Goal: Task Accomplishment & Management: Use online tool/utility

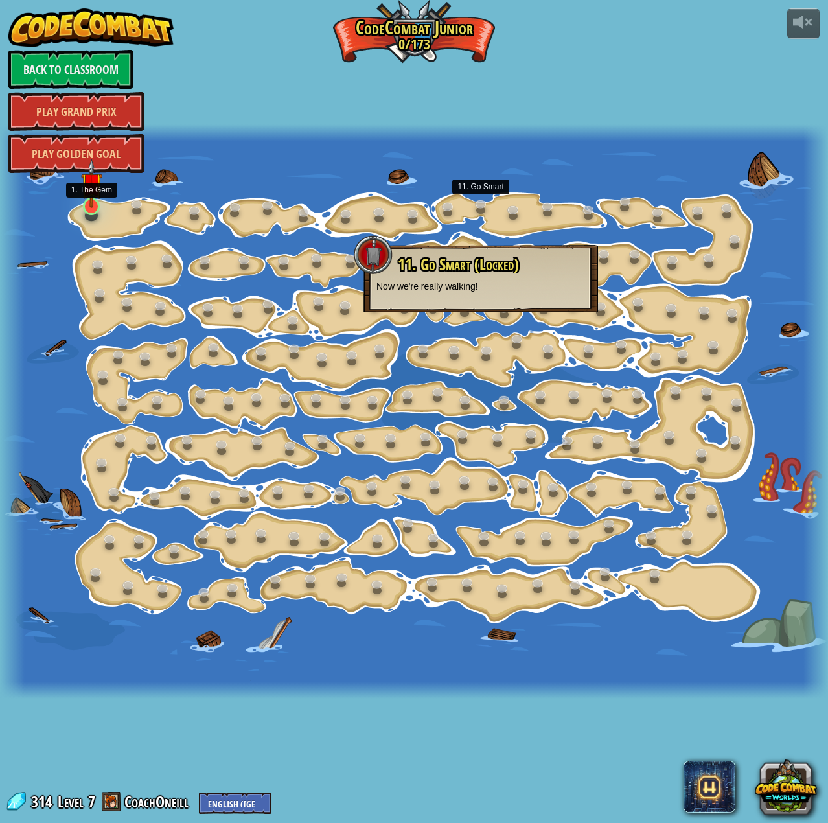
click at [87, 206] on img at bounding box center [91, 183] width 21 height 49
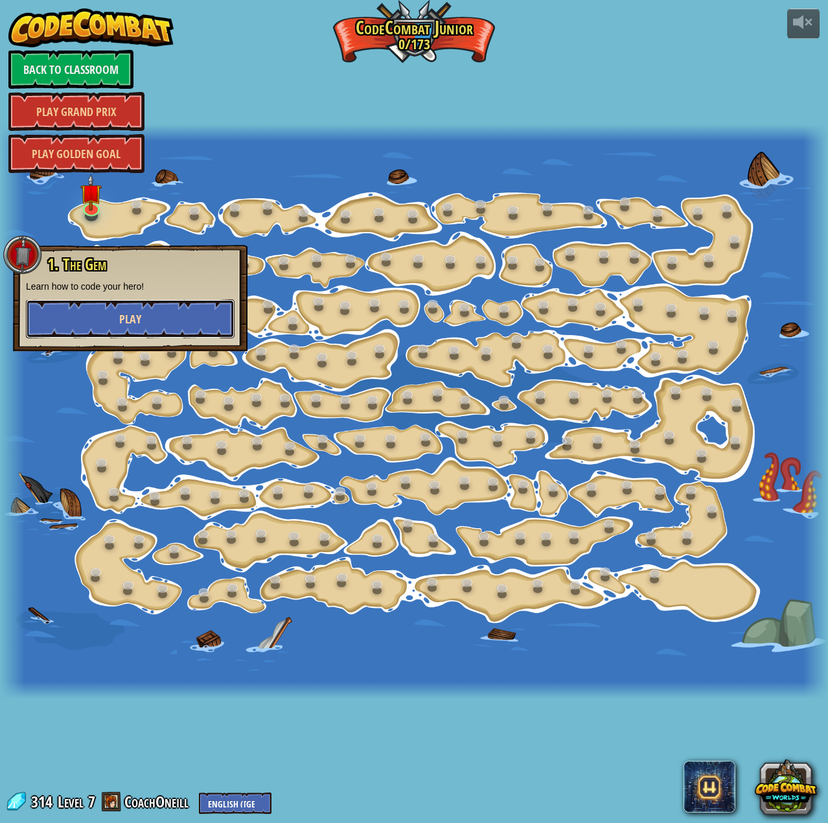
click at [123, 312] on span "Play" at bounding box center [130, 319] width 22 height 16
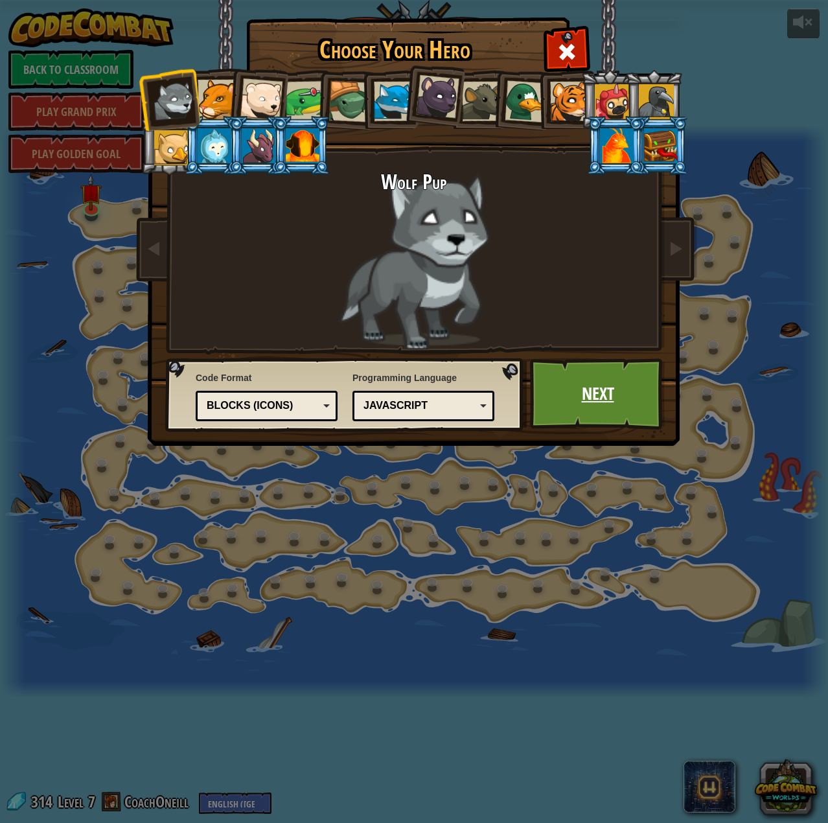
click at [586, 412] on link "Next" at bounding box center [597, 393] width 135 height 71
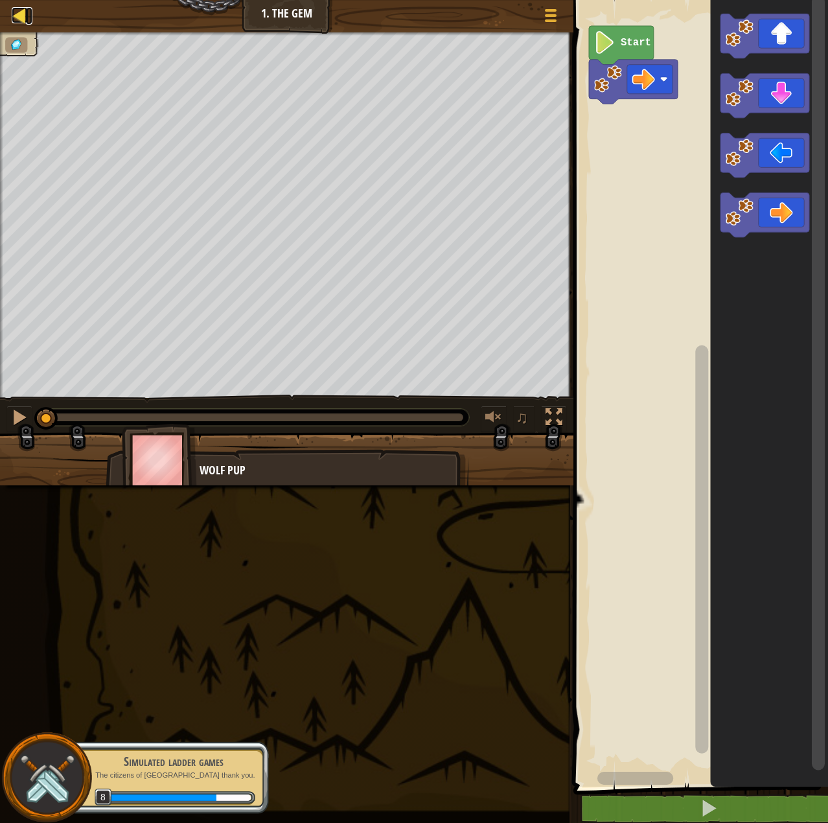
click at [18, 20] on div at bounding box center [20, 15] width 16 height 16
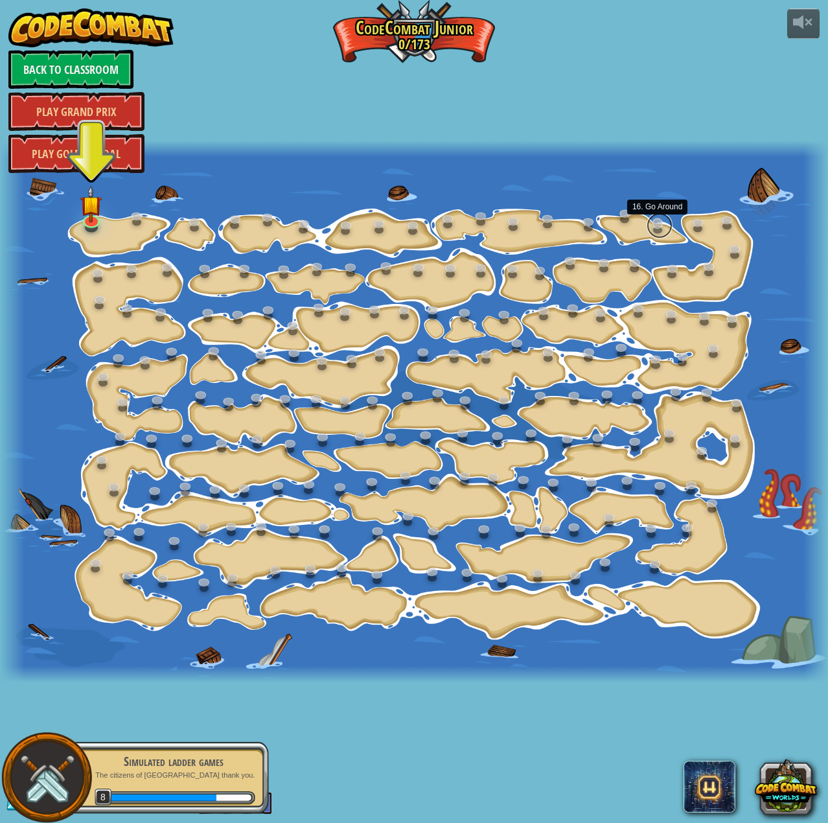
click at [657, 223] on link at bounding box center [660, 226] width 26 height 26
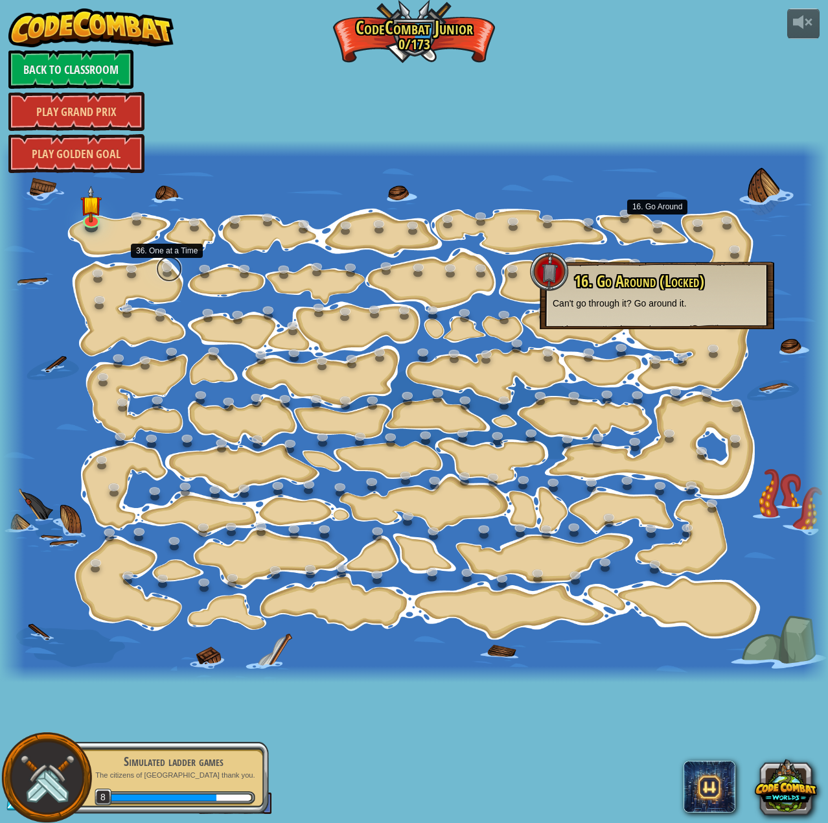
click at [163, 272] on link at bounding box center [169, 269] width 26 height 26
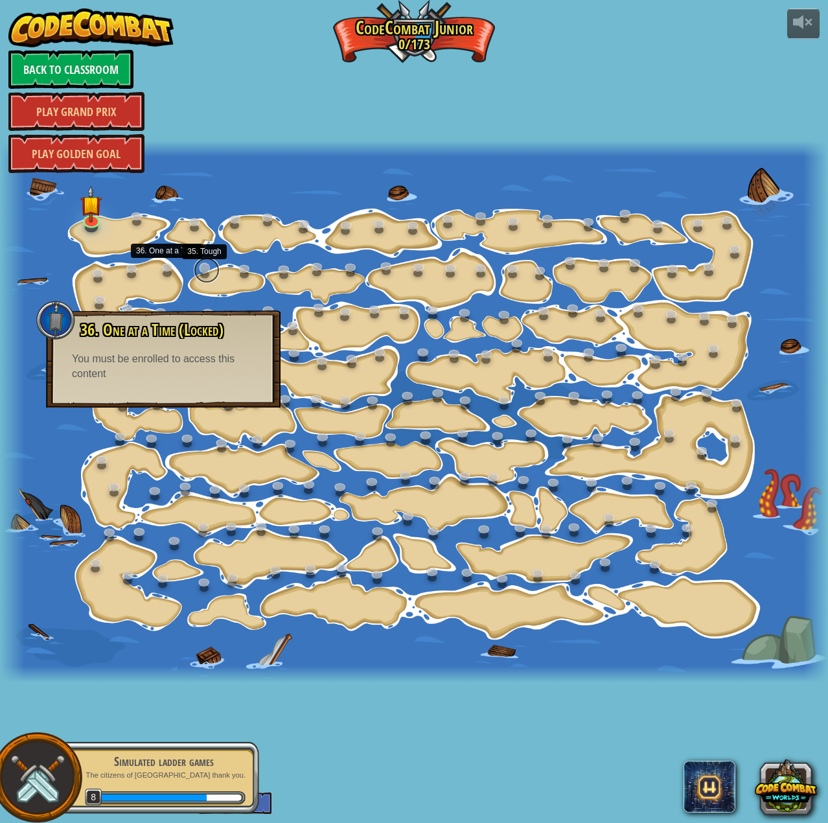
click at [209, 272] on link at bounding box center [207, 270] width 26 height 26
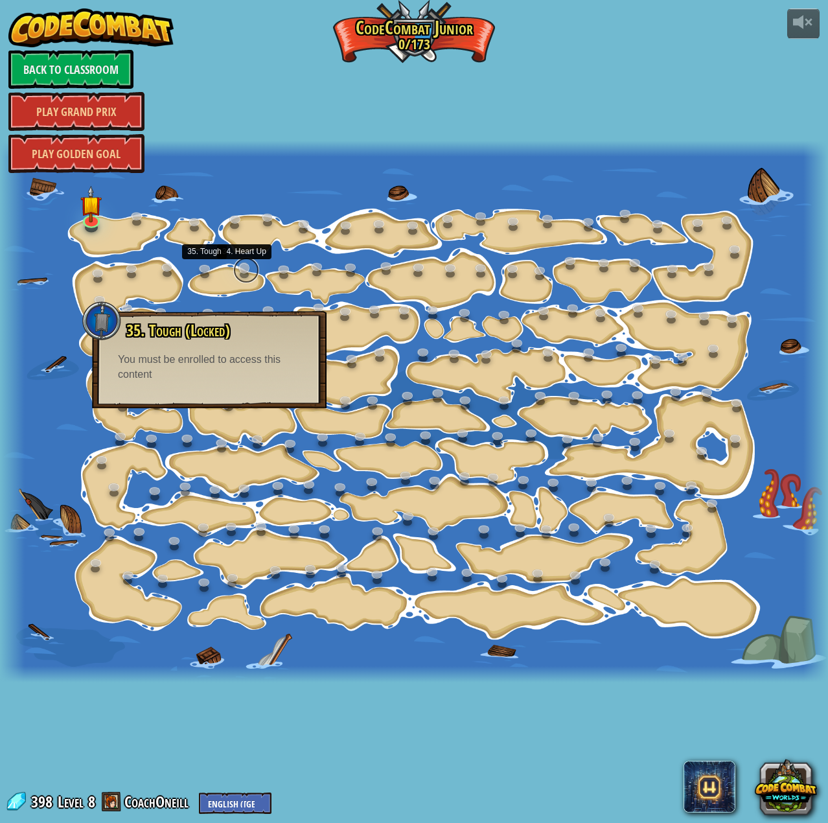
click at [237, 272] on link at bounding box center [246, 270] width 26 height 26
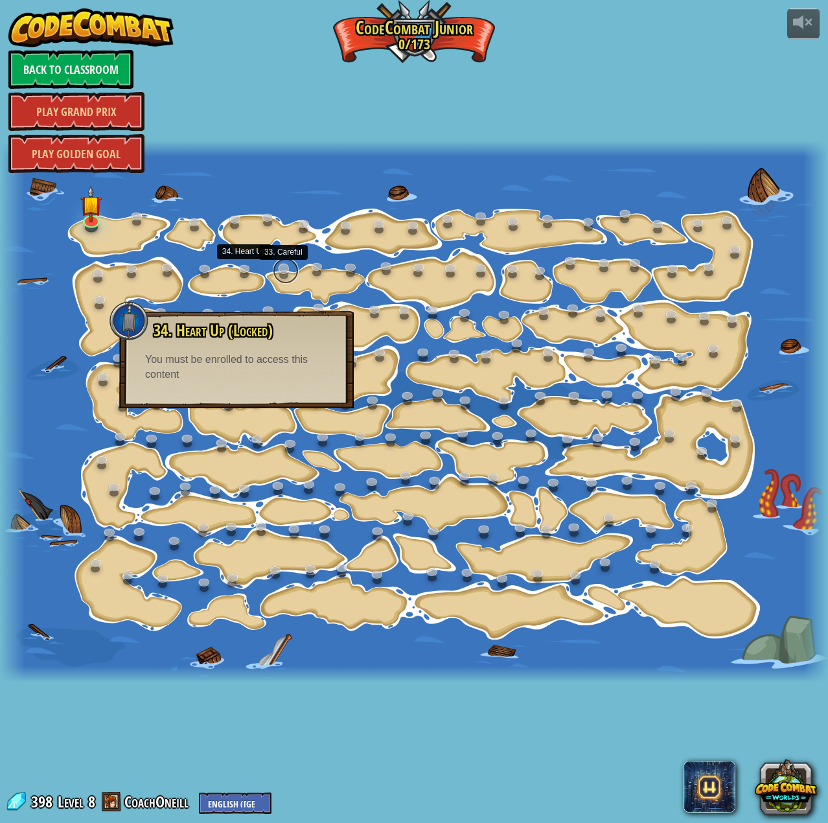
click at [278, 273] on link at bounding box center [286, 271] width 26 height 26
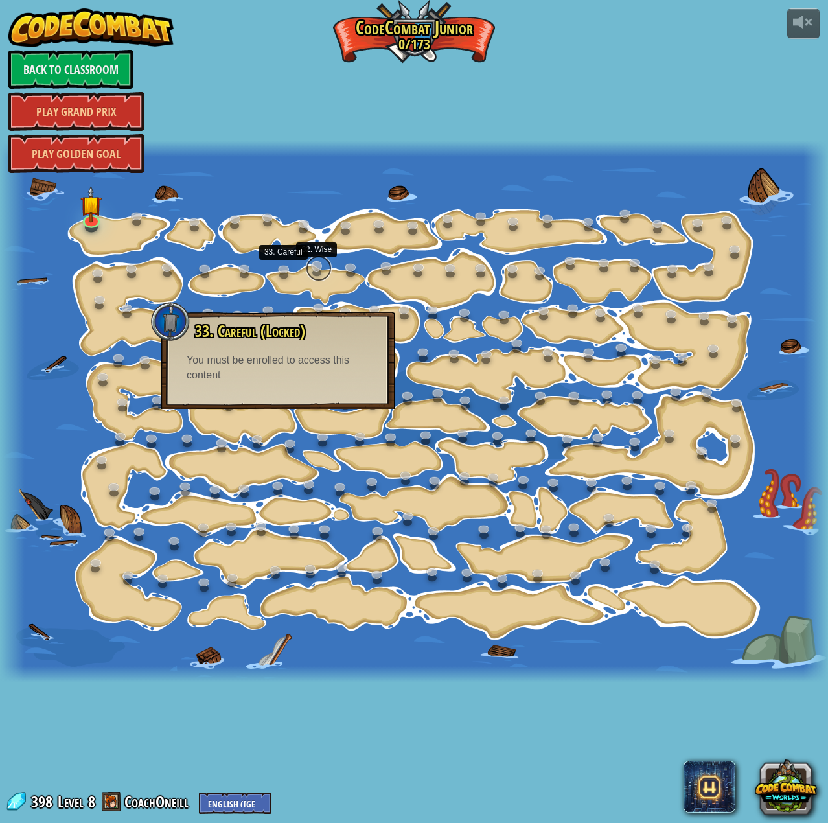
click at [312, 275] on link at bounding box center [319, 268] width 26 height 26
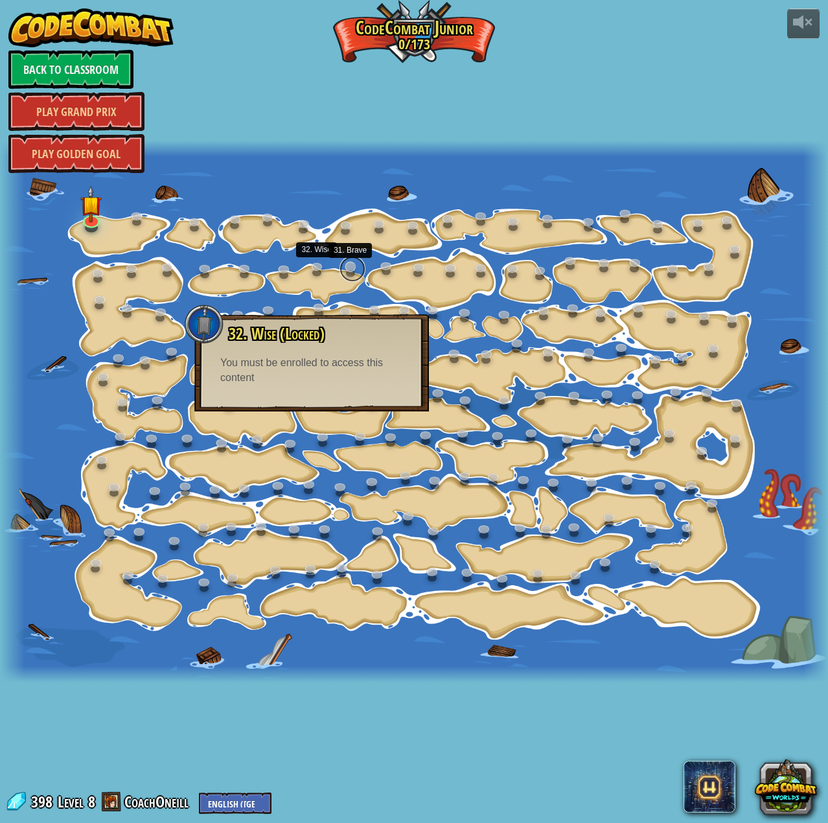
click at [345, 272] on link at bounding box center [353, 269] width 26 height 26
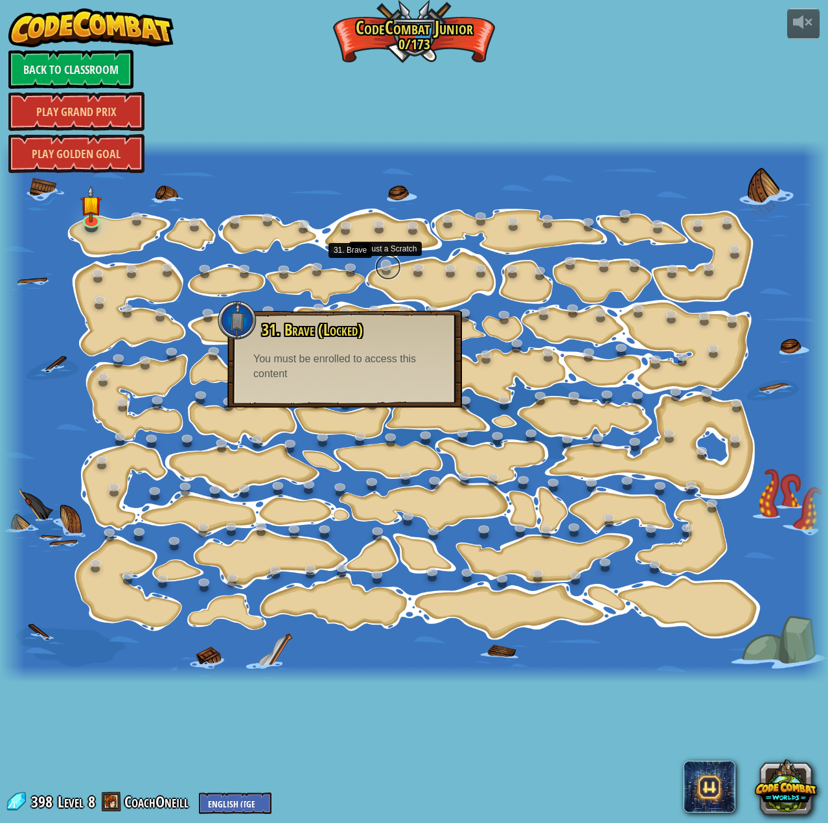
click at [389, 272] on link at bounding box center [388, 267] width 26 height 26
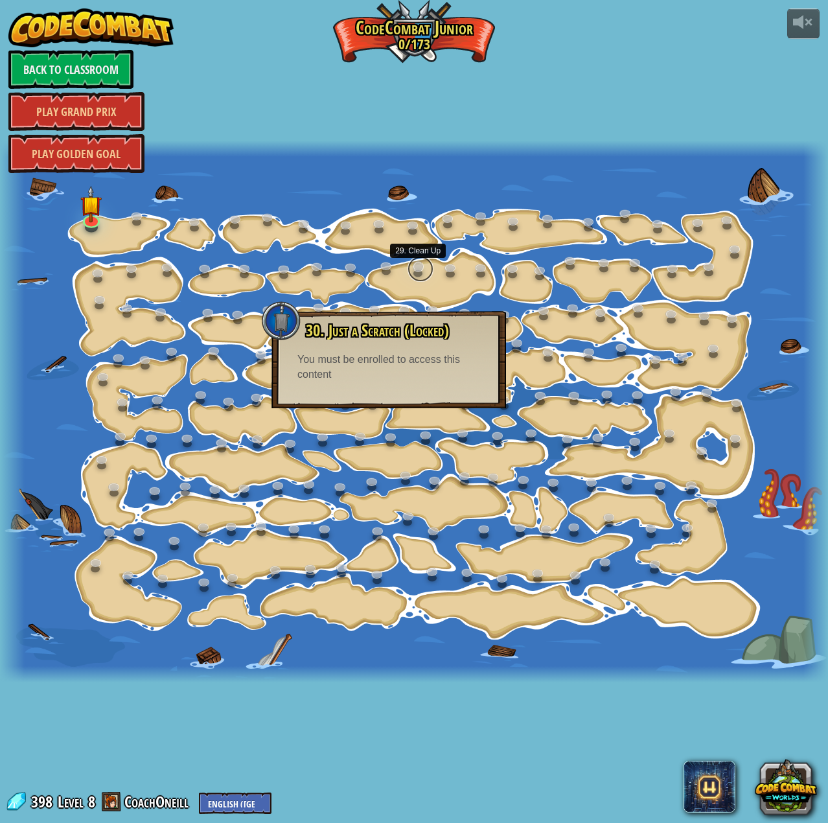
click at [415, 272] on link at bounding box center [421, 269] width 26 height 26
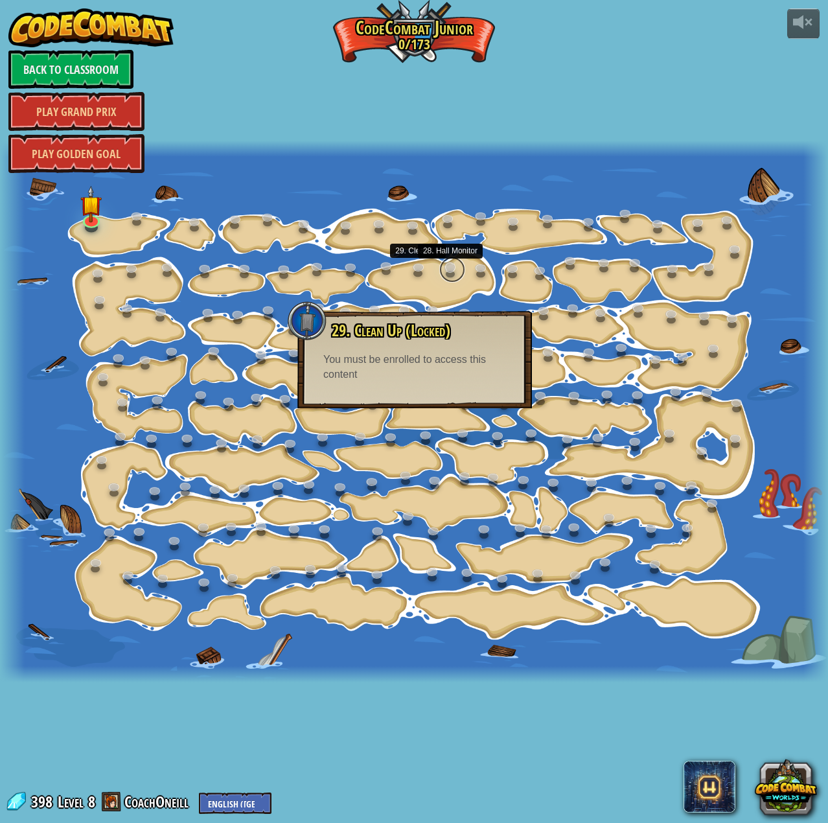
click at [450, 274] on link at bounding box center [452, 270] width 26 height 26
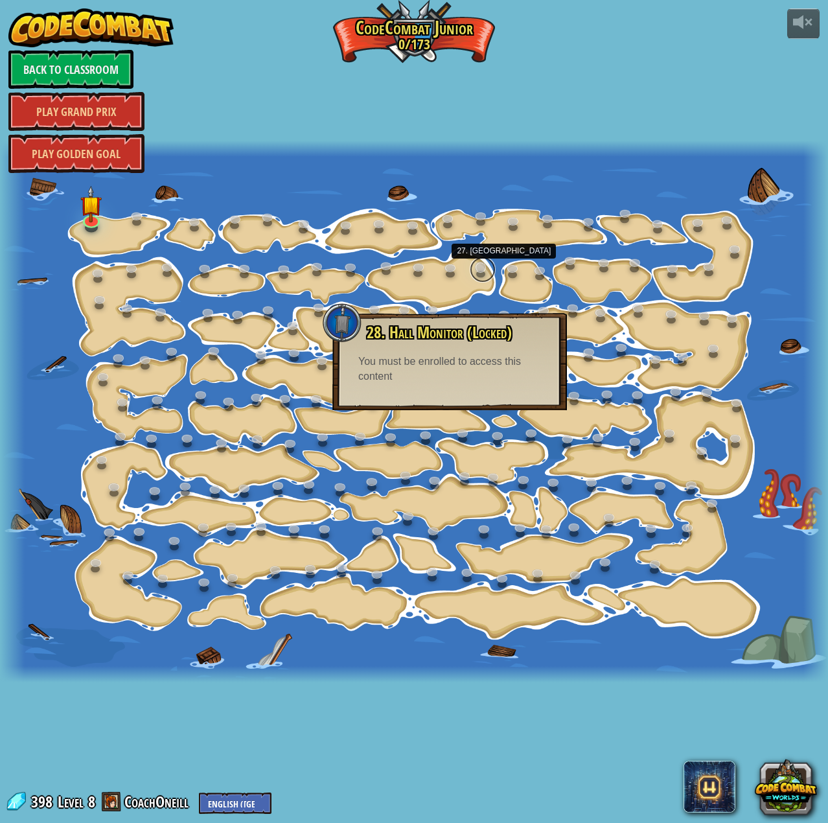
click at [478, 275] on link at bounding box center [483, 270] width 26 height 26
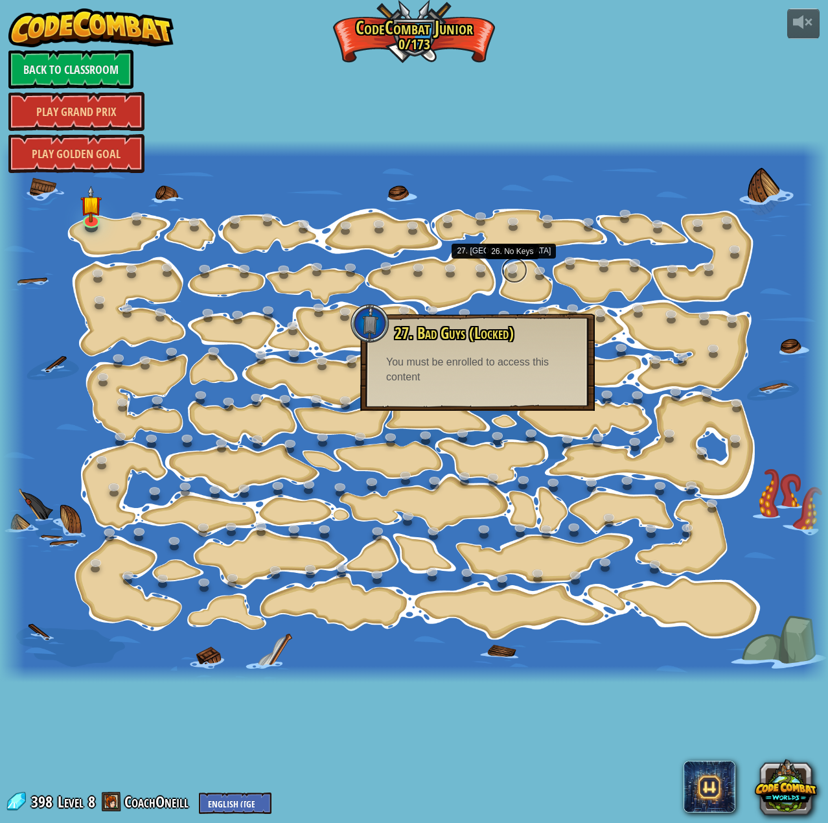
click at [508, 276] on link at bounding box center [515, 270] width 26 height 26
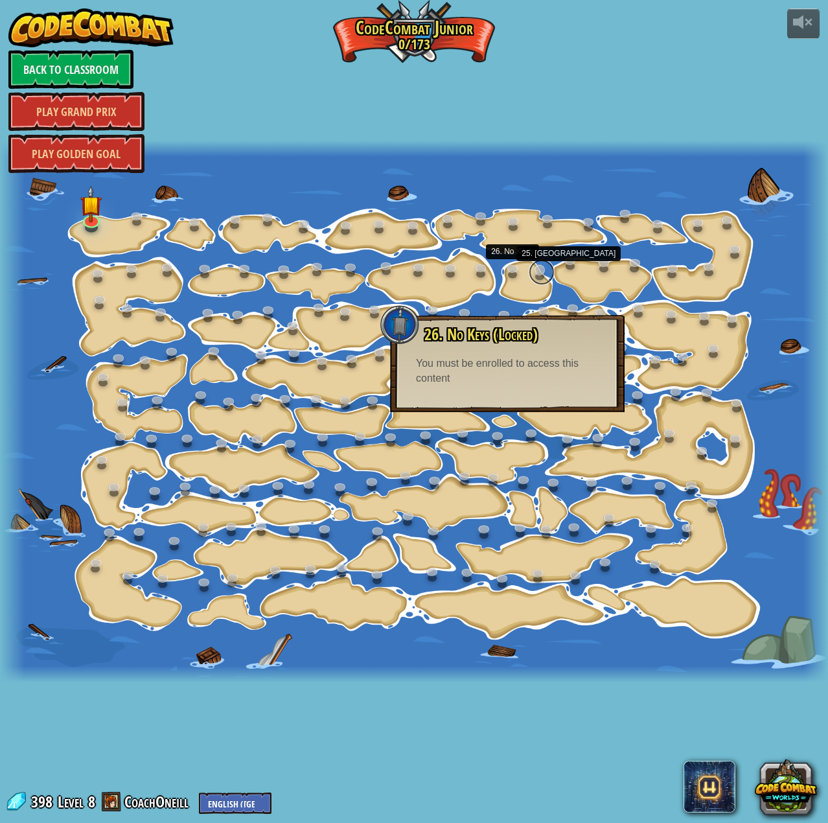
click at [534, 274] on link at bounding box center [542, 272] width 26 height 26
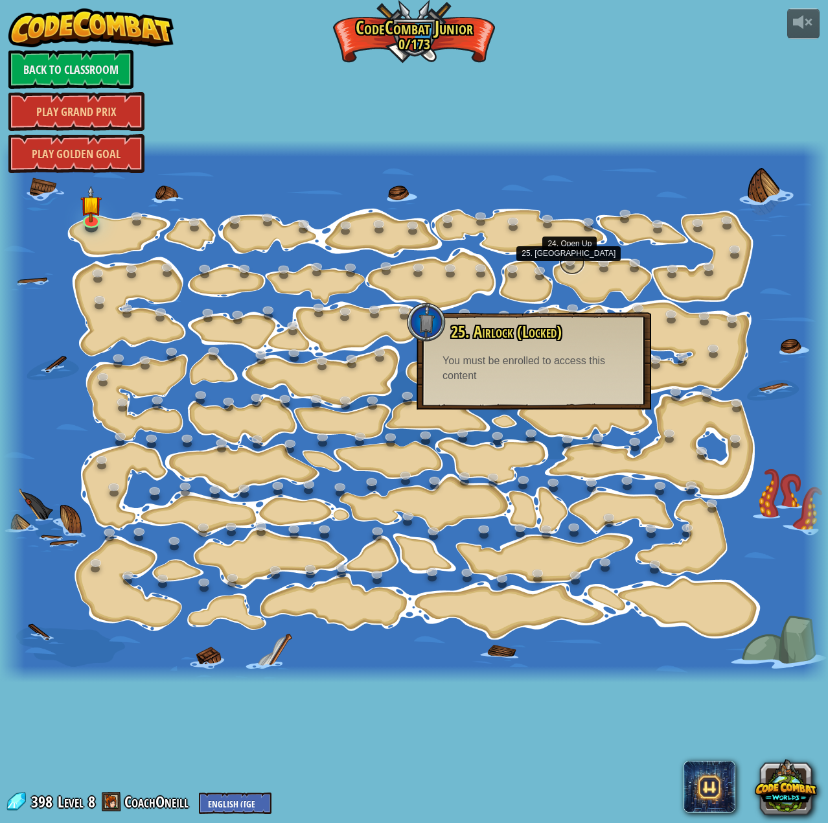
click at [565, 268] on link at bounding box center [572, 262] width 26 height 26
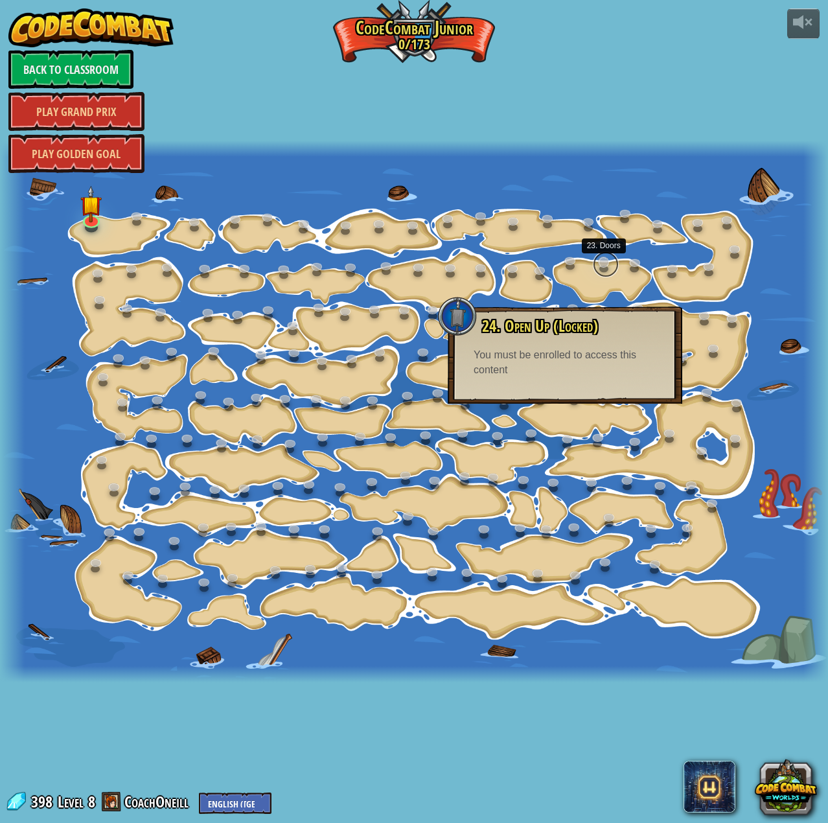
click at [605, 265] on link at bounding box center [606, 264] width 26 height 26
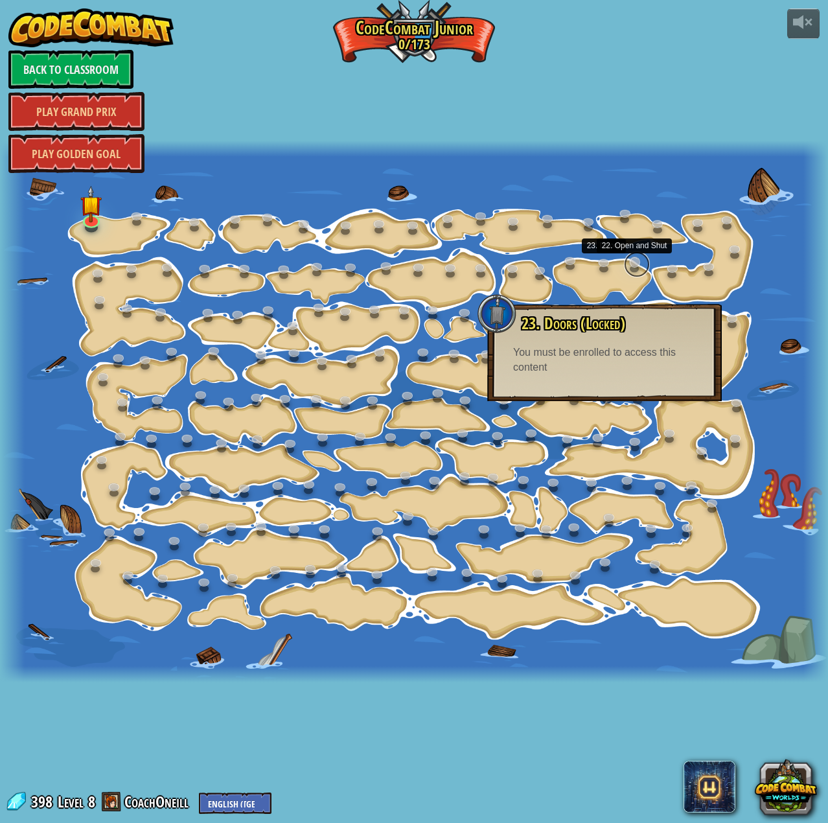
click at [633, 268] on link at bounding box center [637, 264] width 26 height 26
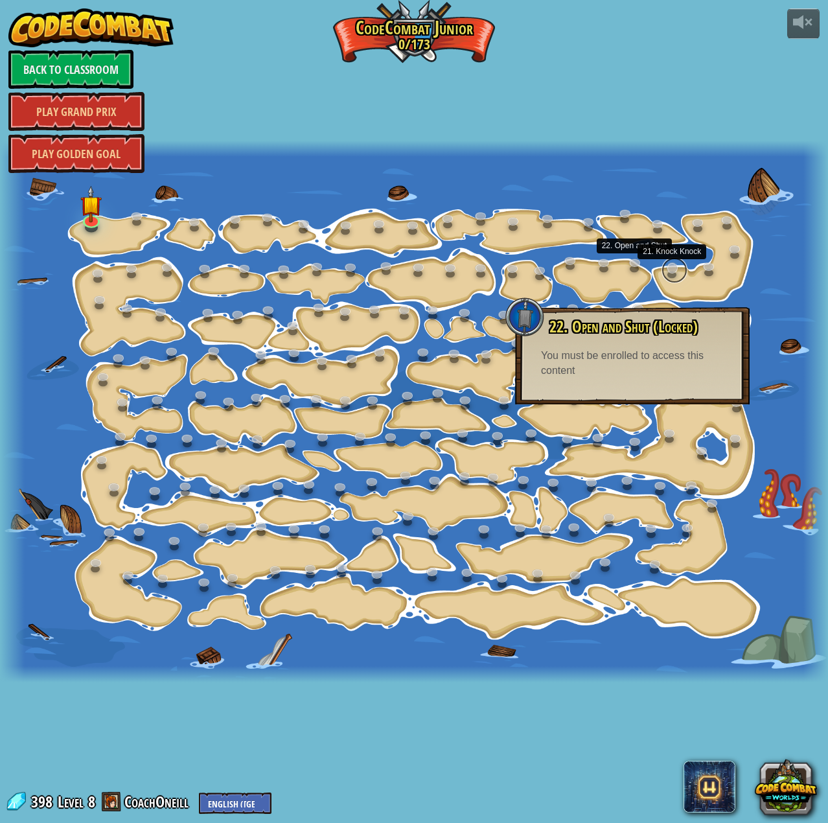
click at [671, 272] on link at bounding box center [675, 270] width 26 height 26
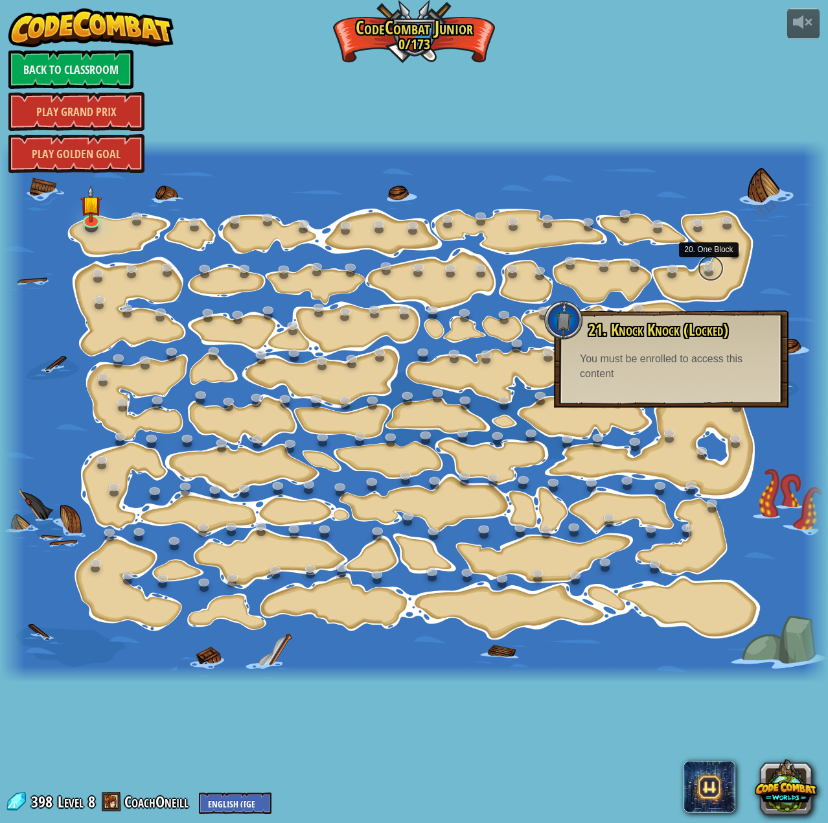
click at [708, 271] on link at bounding box center [711, 268] width 26 height 26
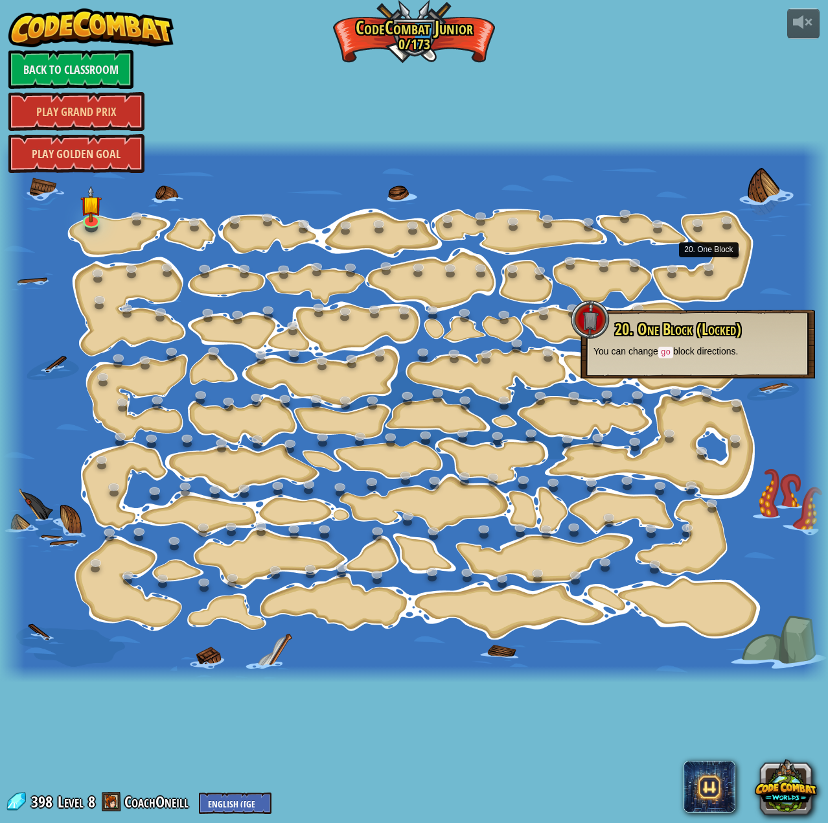
click at [99, 159] on link "Play Golden Goal" at bounding box center [76, 153] width 136 height 39
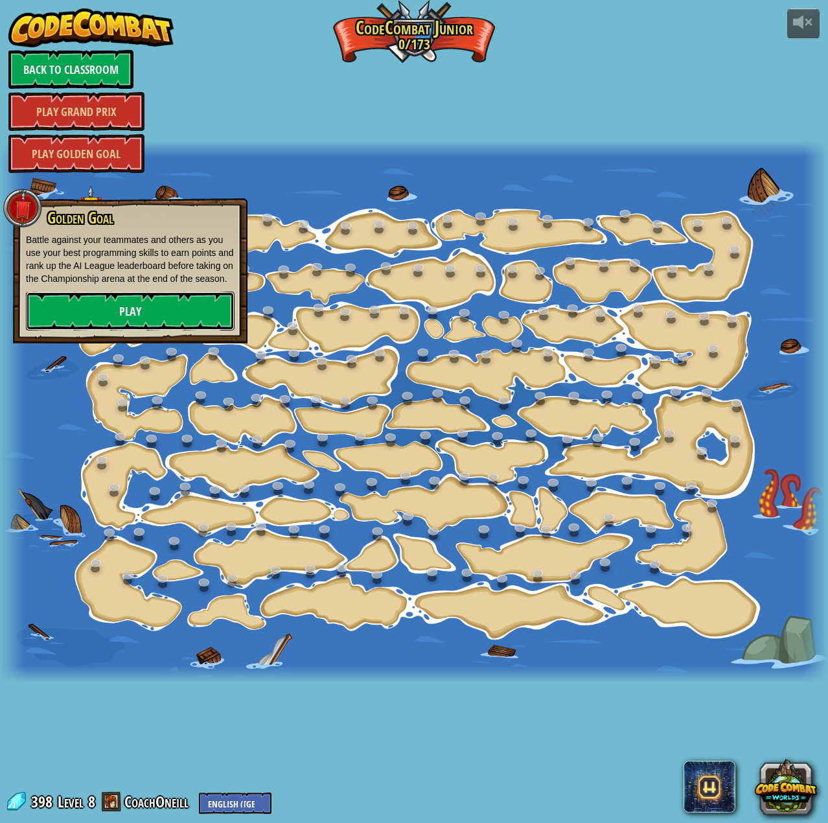
click at [152, 321] on link "Play" at bounding box center [130, 311] width 209 height 39
